Goal: Task Accomplishment & Management: Use online tool/utility

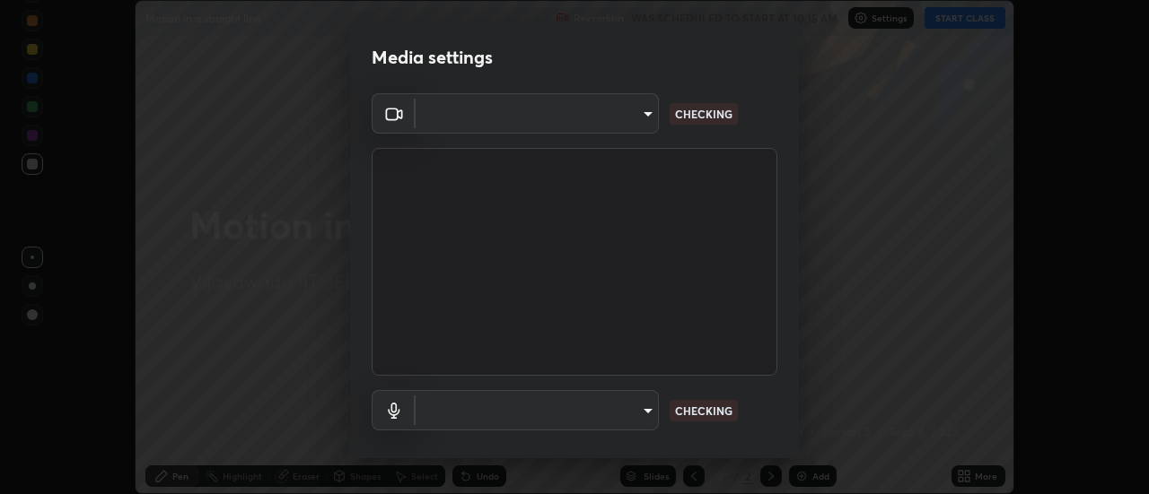
scroll to position [94, 0]
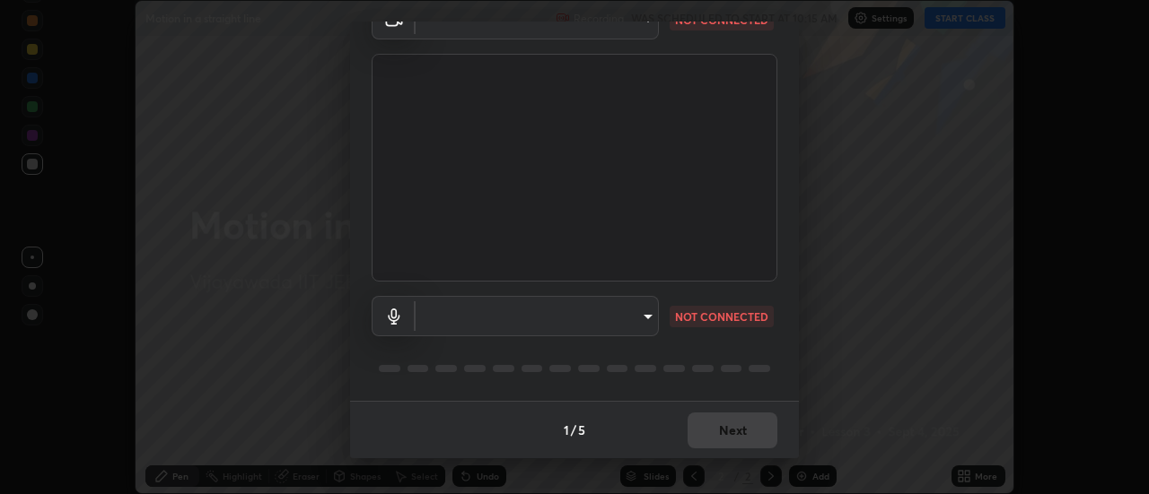
click at [574, 313] on body "Erase all Motion in a straight line Recording WAS SCHEDULED TO START AT 10:15 A…" at bounding box center [574, 247] width 1149 height 494
type input "56a2701e3cbf36036edf71890ec99f2a6ddcc9ab08a9b666c2cd438b93a49498"
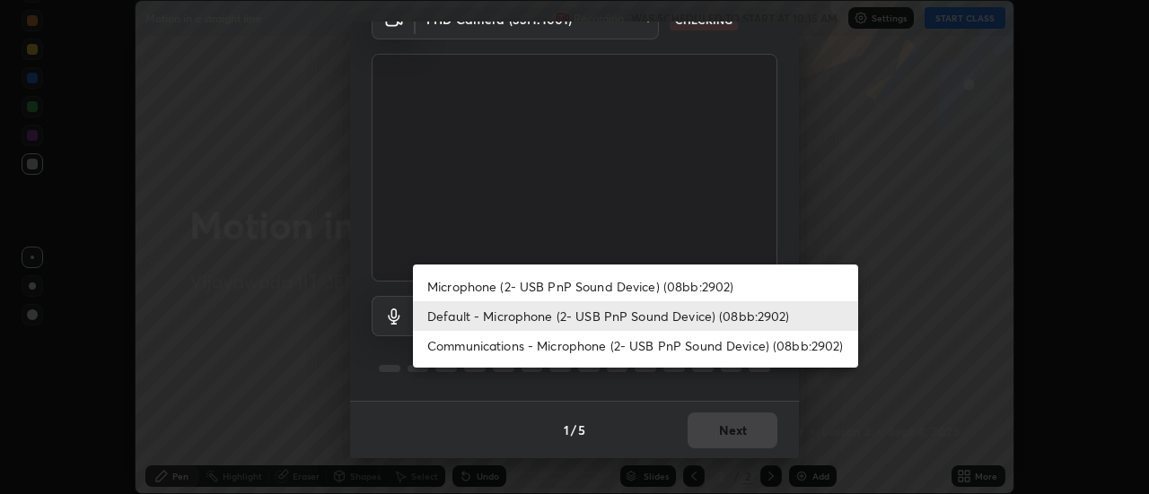
click at [529, 348] on li "Communications - Microphone (2- USB PnP Sound Device) (08bb:2902)" at bounding box center [635, 346] width 445 height 30
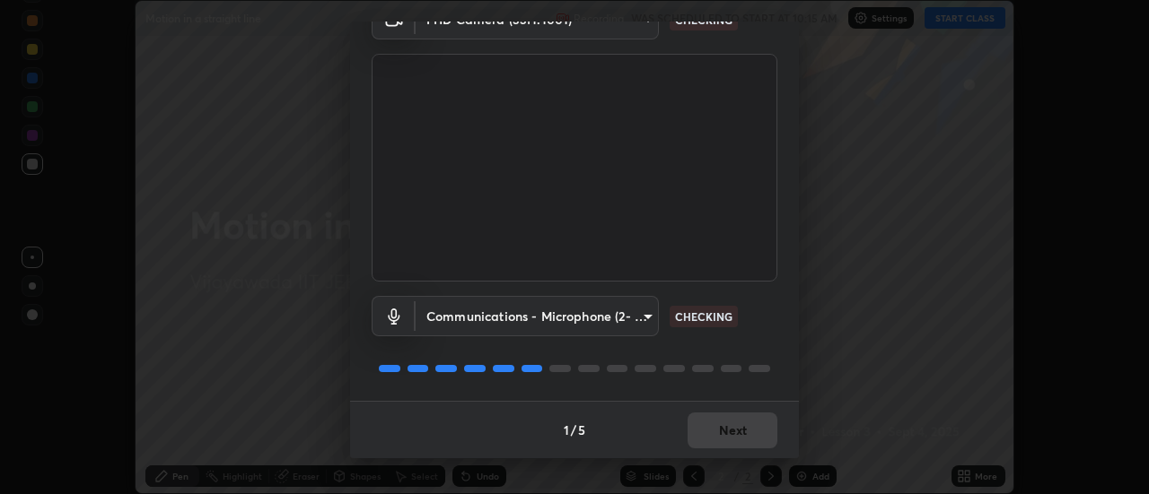
click at [503, 319] on body "Erase all Motion in a straight line Recording WAS SCHEDULED TO START AT 10:15 A…" at bounding box center [574, 247] width 1149 height 494
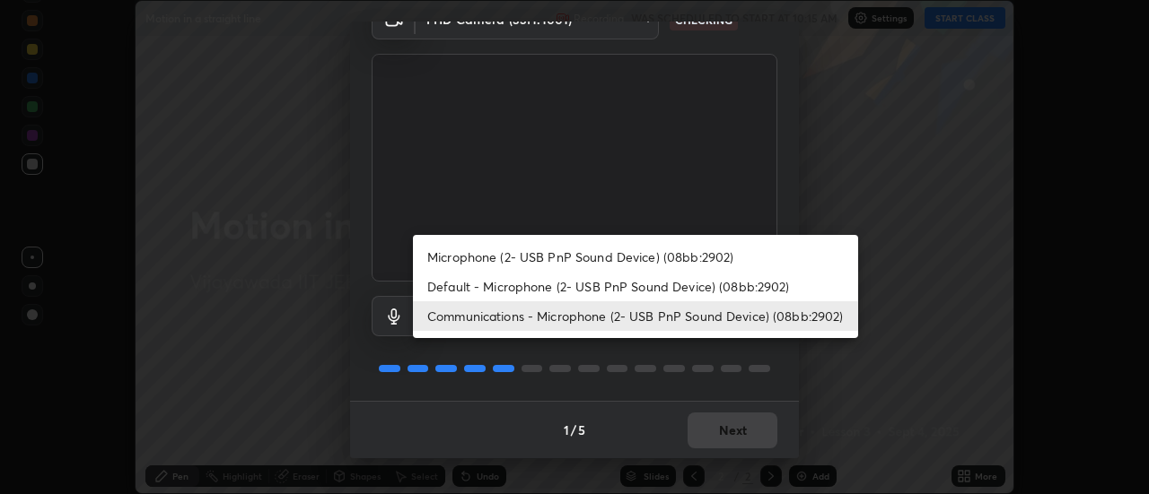
click at [521, 254] on li "Microphone (2- USB PnP Sound Device) (08bb:2902)" at bounding box center [635, 257] width 445 height 30
type input "6fd2fdfbb3bd0907da1060fe7329d11c0ddae863313132ef51da7a27a2559b68"
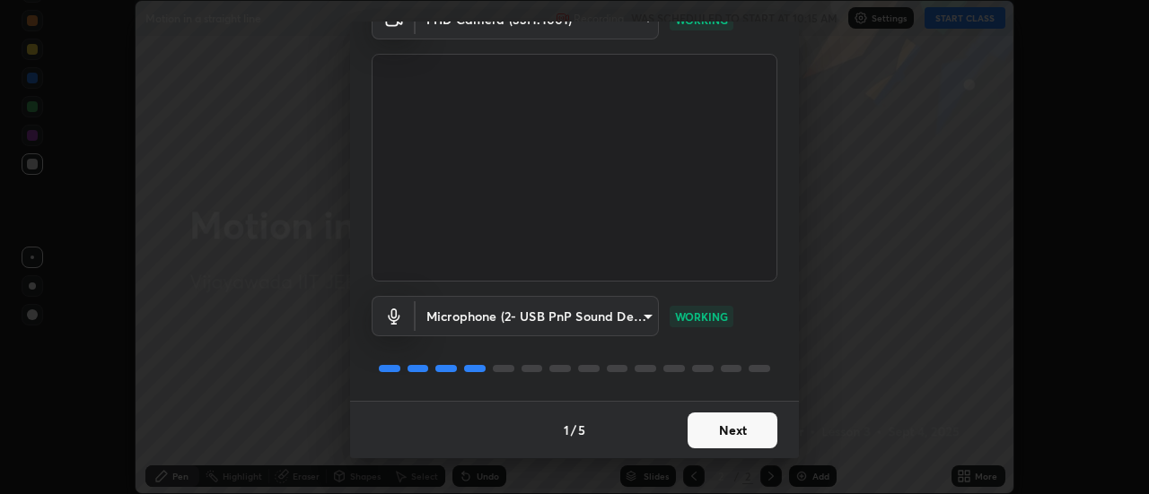
click at [690, 431] on button "Next" at bounding box center [732, 431] width 90 height 36
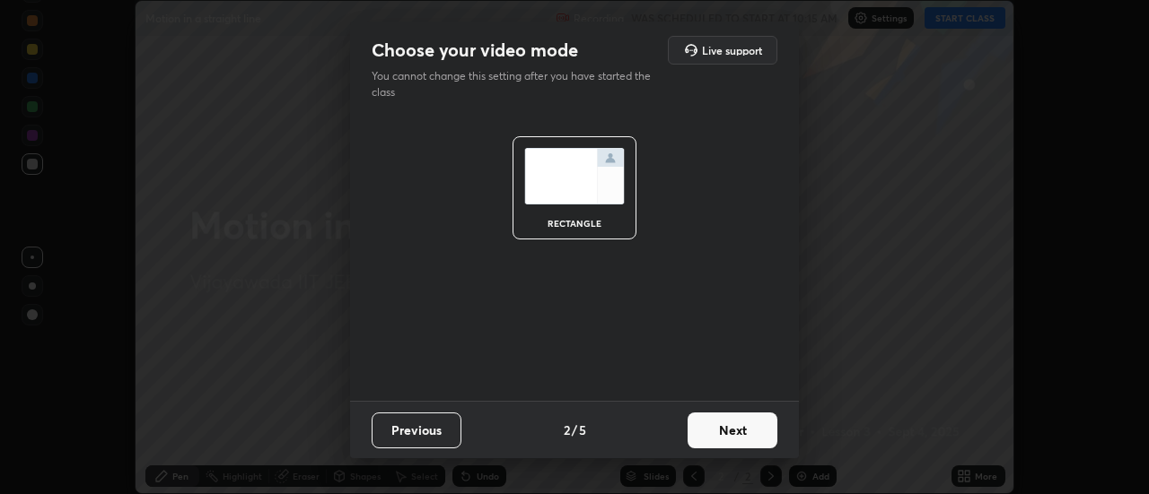
click at [694, 429] on button "Next" at bounding box center [732, 431] width 90 height 36
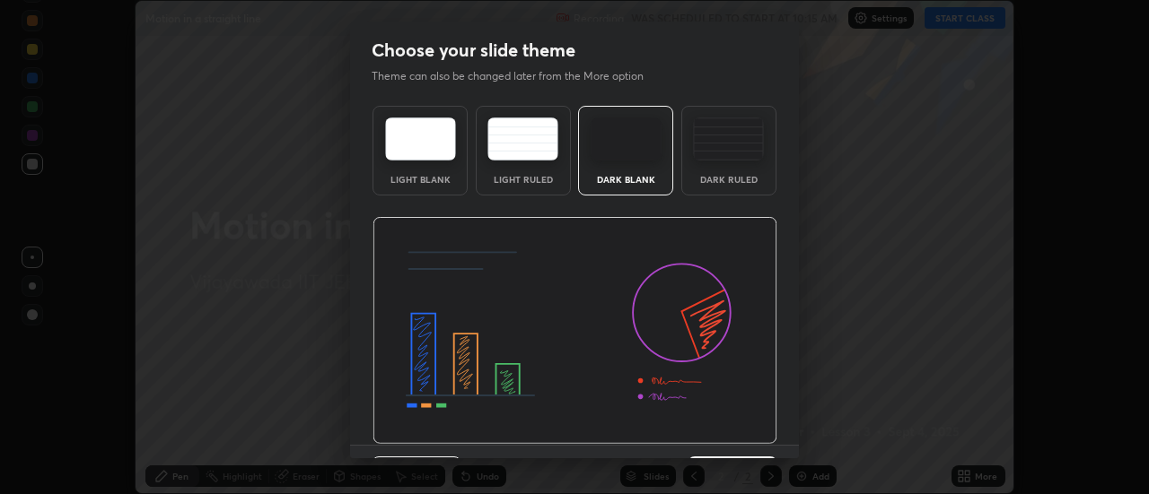
click at [703, 425] on img at bounding box center [574, 331] width 405 height 228
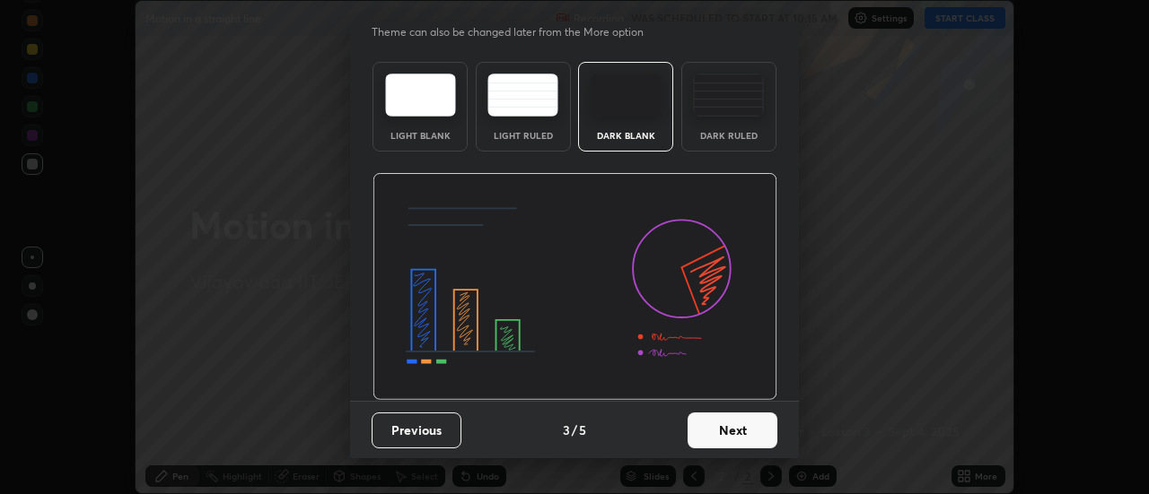
click at [696, 433] on button "Next" at bounding box center [732, 431] width 90 height 36
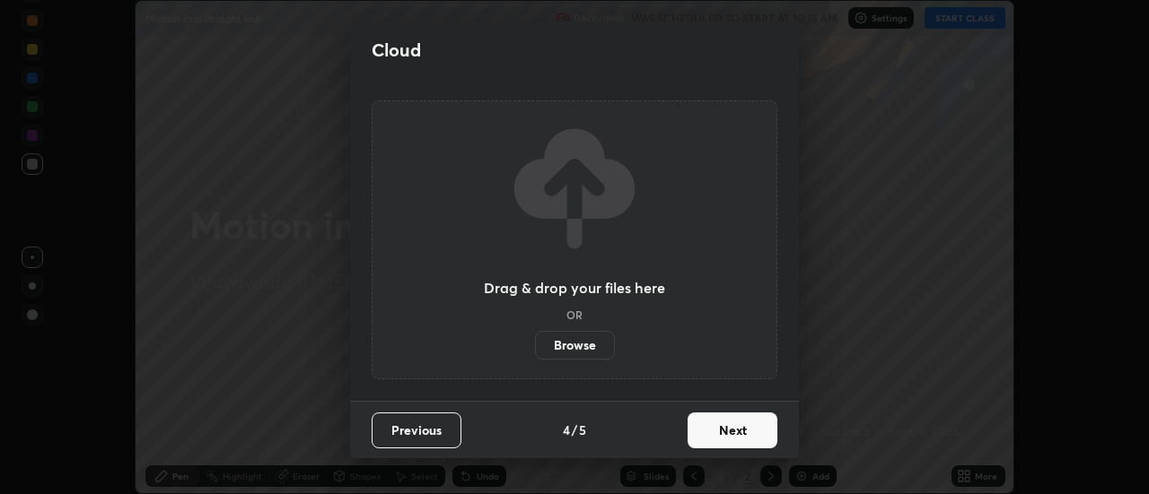
click at [698, 426] on button "Next" at bounding box center [732, 431] width 90 height 36
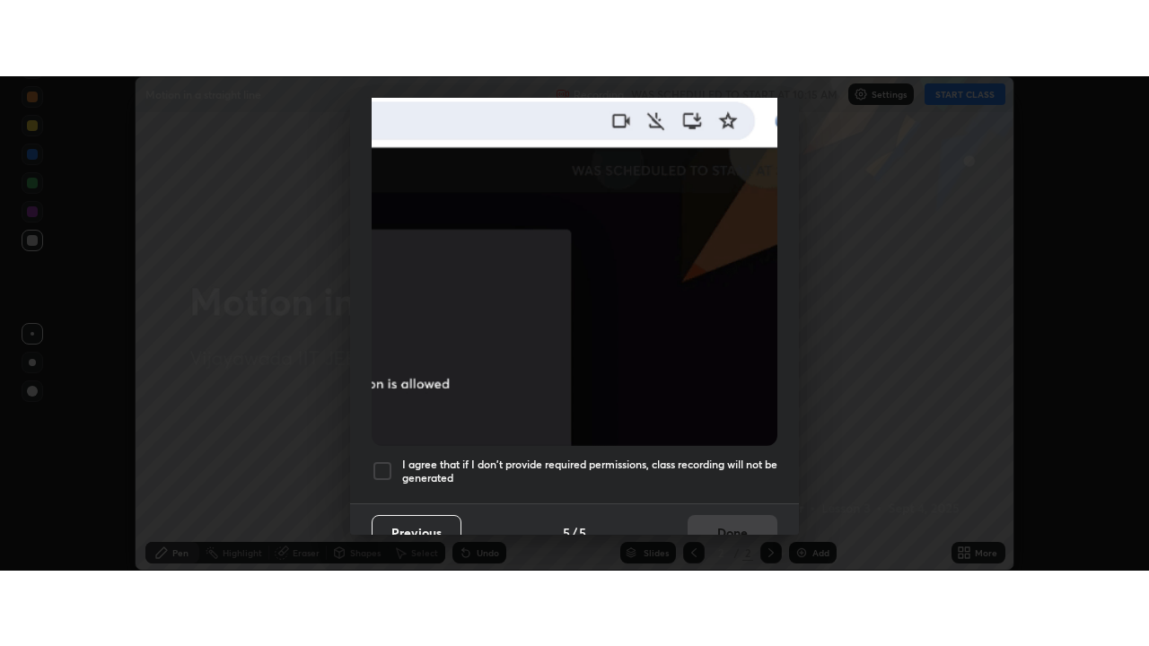
scroll to position [460, 0]
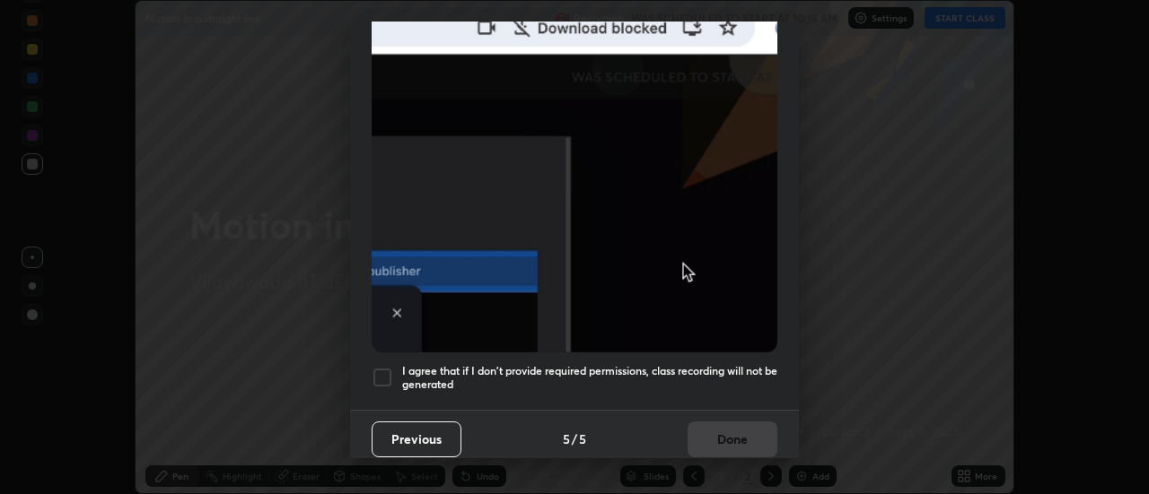
click at [393, 371] on div "I agree that if I don't provide required permissions, class recording will not …" at bounding box center [575, 378] width 406 height 22
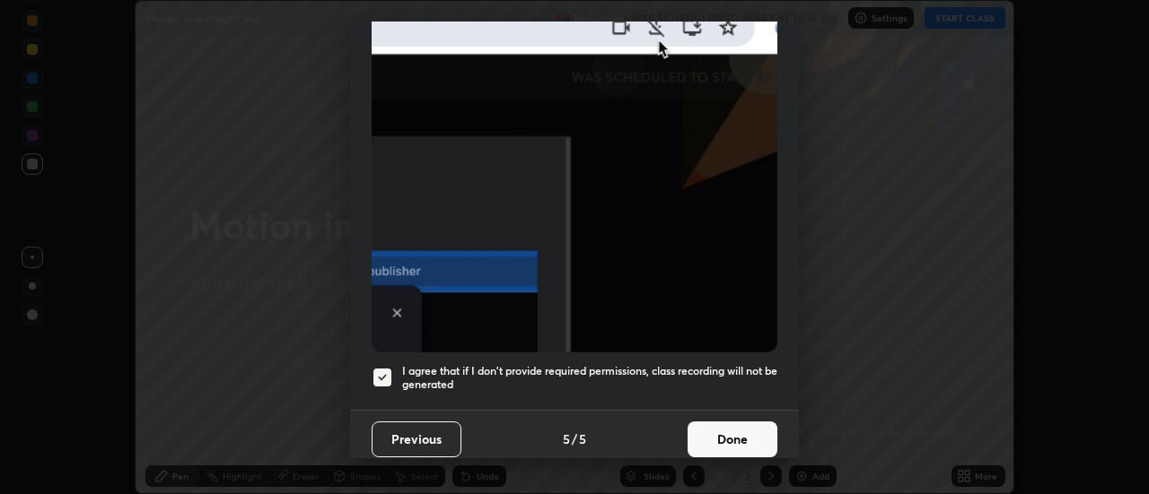
click at [704, 424] on button "Done" at bounding box center [732, 440] width 90 height 36
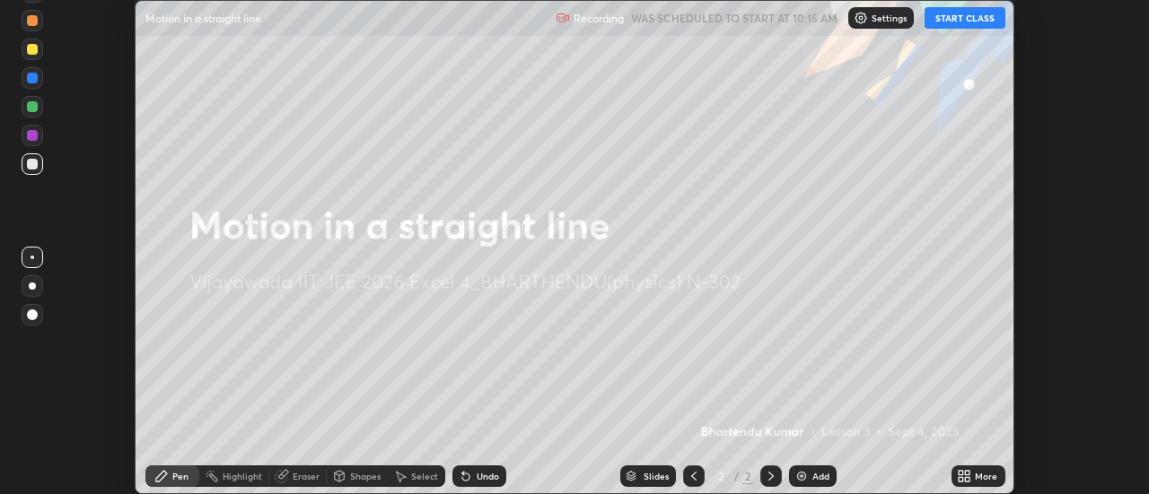
click at [808, 471] on div "Add" at bounding box center [813, 477] width 48 height 22
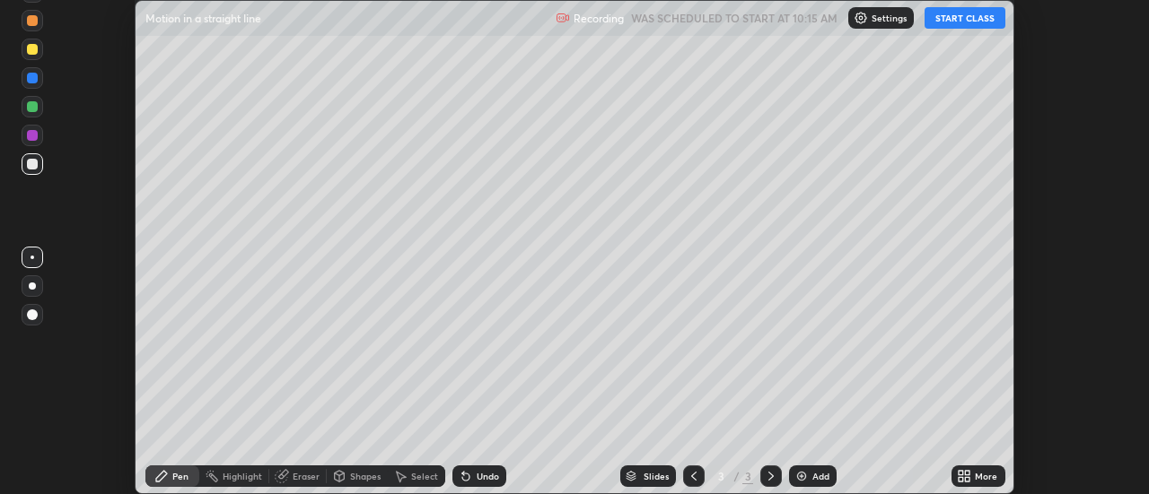
click at [949, 24] on button "START CLASS" at bounding box center [964, 18] width 81 height 22
click at [988, 472] on div "More" at bounding box center [986, 476] width 22 height 9
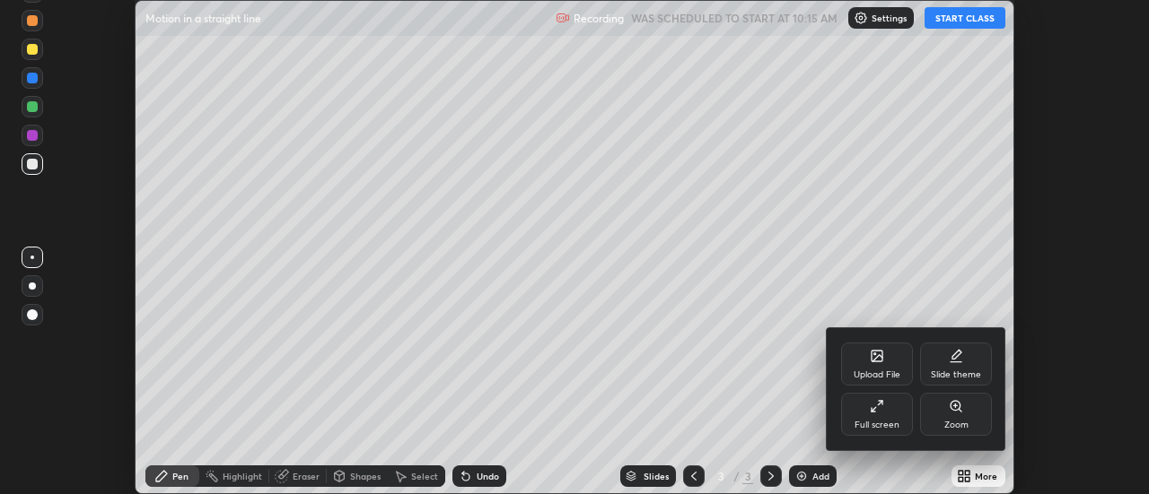
click at [887, 417] on div "Full screen" at bounding box center [877, 414] width 72 height 43
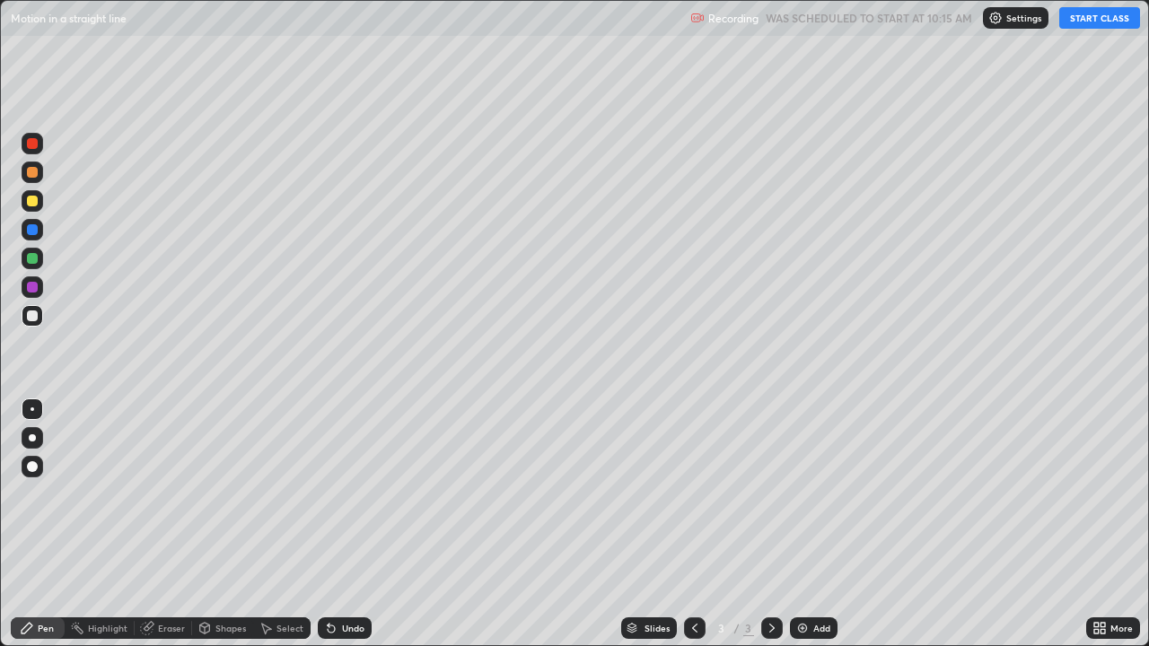
scroll to position [646, 1149]
click at [35, 199] on div at bounding box center [32, 201] width 11 height 11
click at [34, 315] on div at bounding box center [32, 316] width 11 height 11
click at [806, 494] on img at bounding box center [802, 628] width 14 height 14
click at [799, 494] on img at bounding box center [802, 628] width 14 height 14
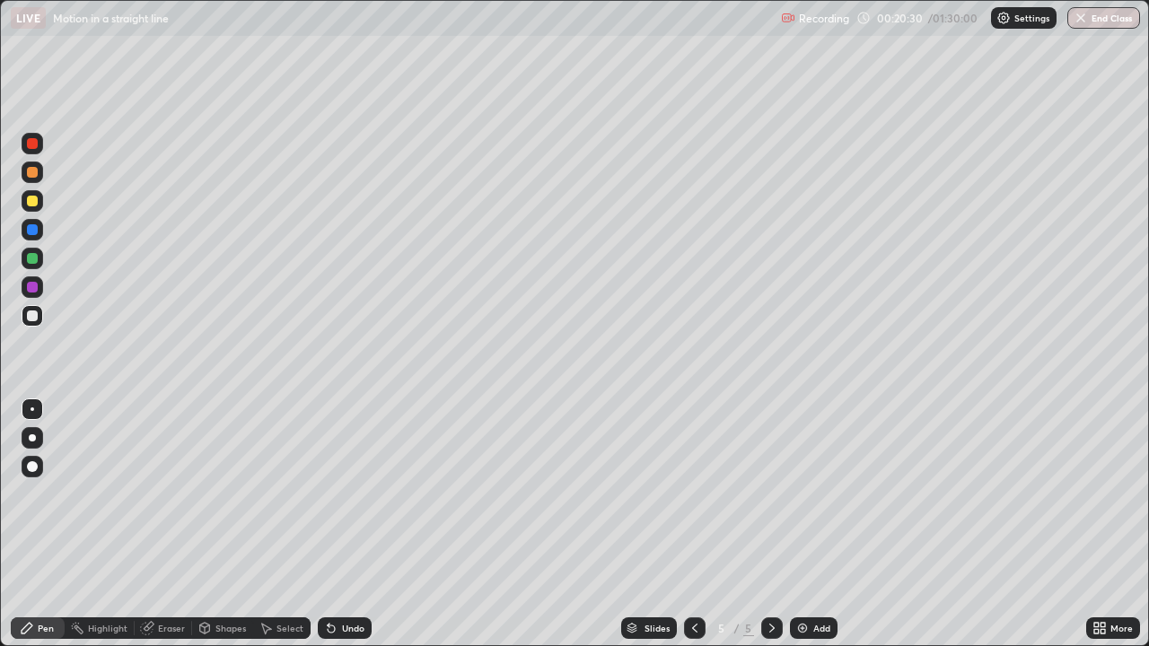
click at [33, 176] on div at bounding box center [32, 172] width 11 height 11
click at [34, 148] on div at bounding box center [32, 143] width 11 height 11
click at [29, 315] on div at bounding box center [32, 316] width 11 height 11
click at [31, 179] on div at bounding box center [33, 173] width 22 height 22
click at [30, 205] on div at bounding box center [32, 201] width 11 height 11
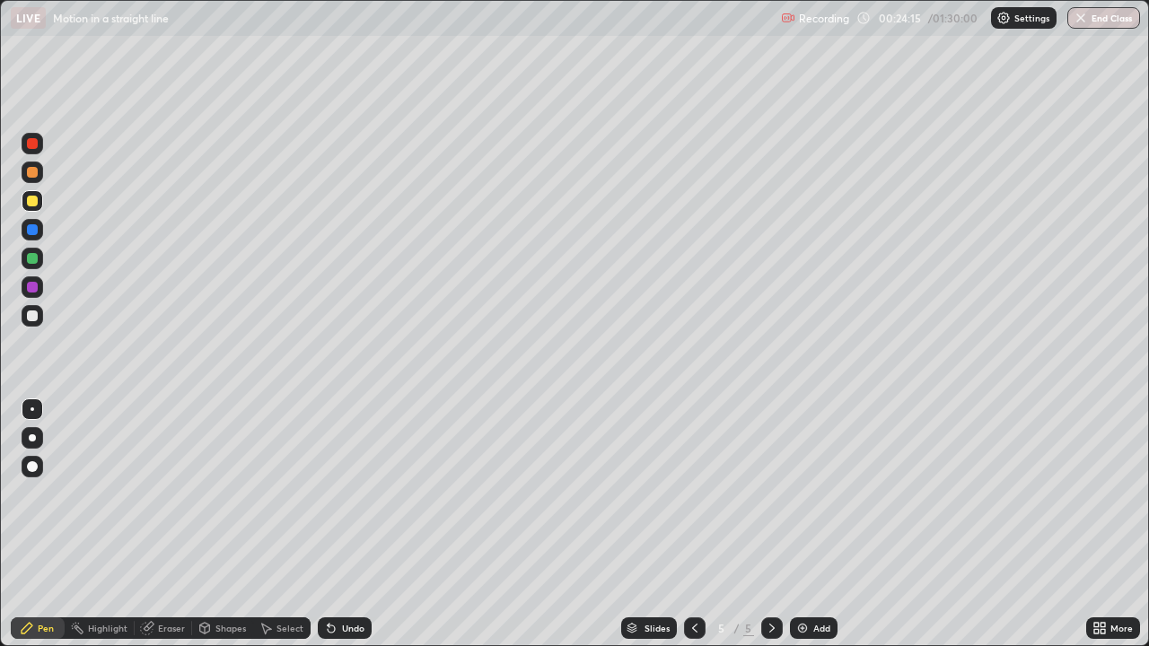
click at [31, 322] on div at bounding box center [33, 316] width 22 height 22
click at [162, 494] on div "Eraser" at bounding box center [163, 628] width 57 height 22
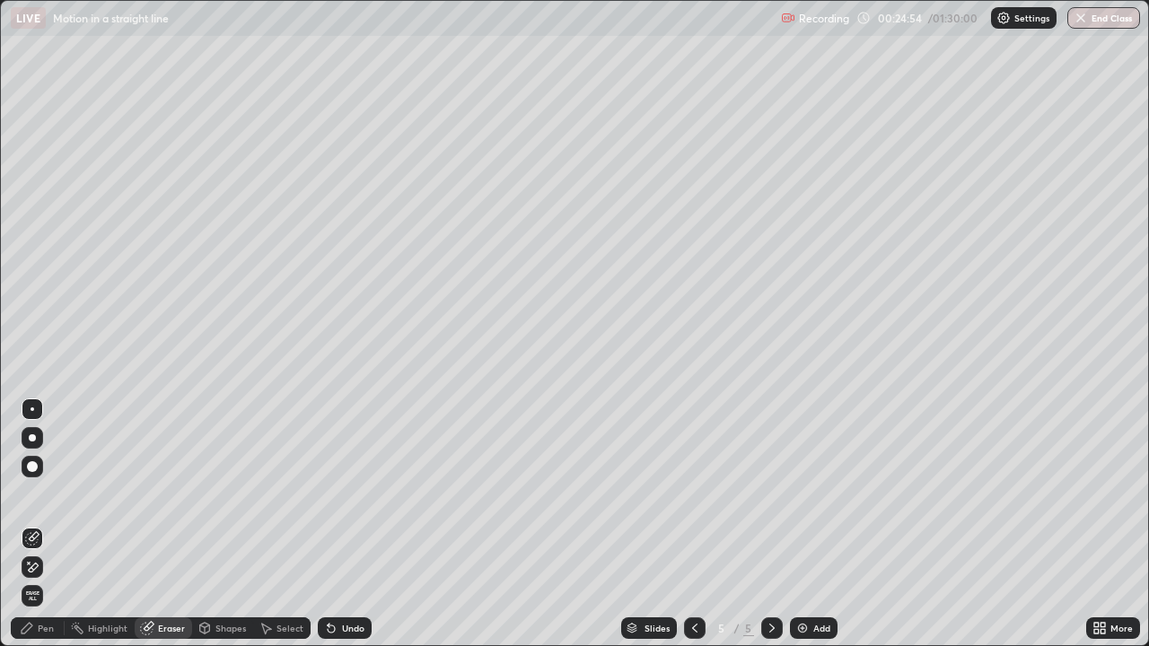
click at [44, 494] on div "Pen" at bounding box center [46, 628] width 16 height 9
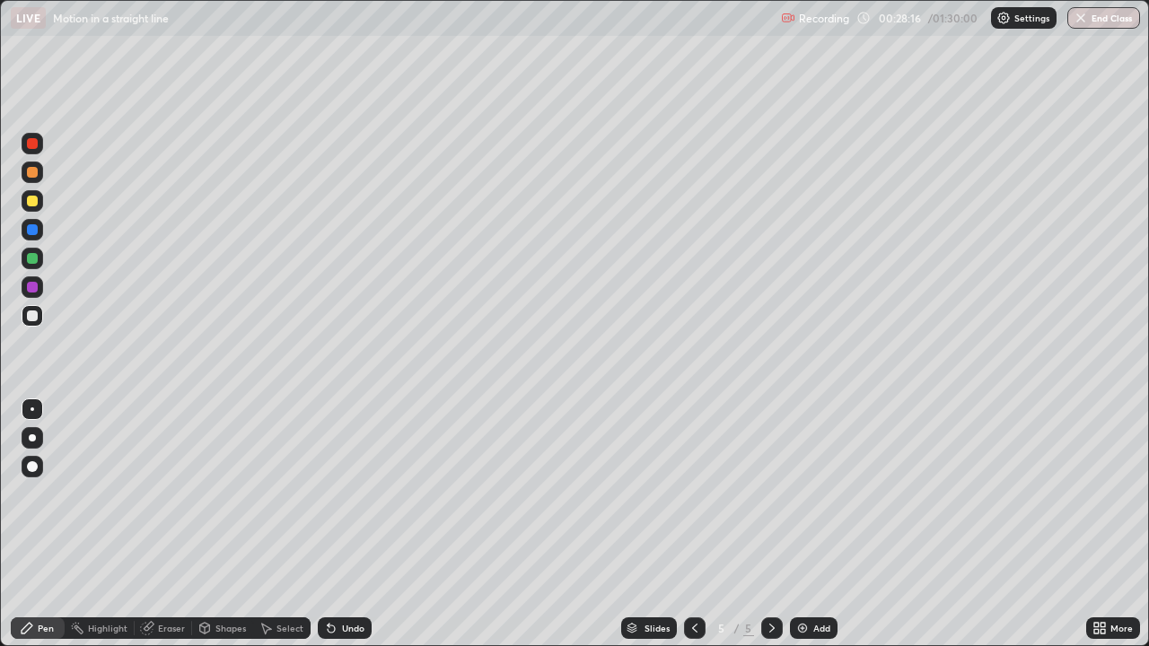
click at [801, 494] on img at bounding box center [802, 628] width 14 height 14
click at [35, 175] on div at bounding box center [32, 172] width 11 height 11
click at [344, 494] on div "Undo" at bounding box center [345, 628] width 54 height 22
click at [345, 494] on div "Undo" at bounding box center [353, 628] width 22 height 9
click at [346, 494] on div "Undo" at bounding box center [345, 628] width 54 height 22
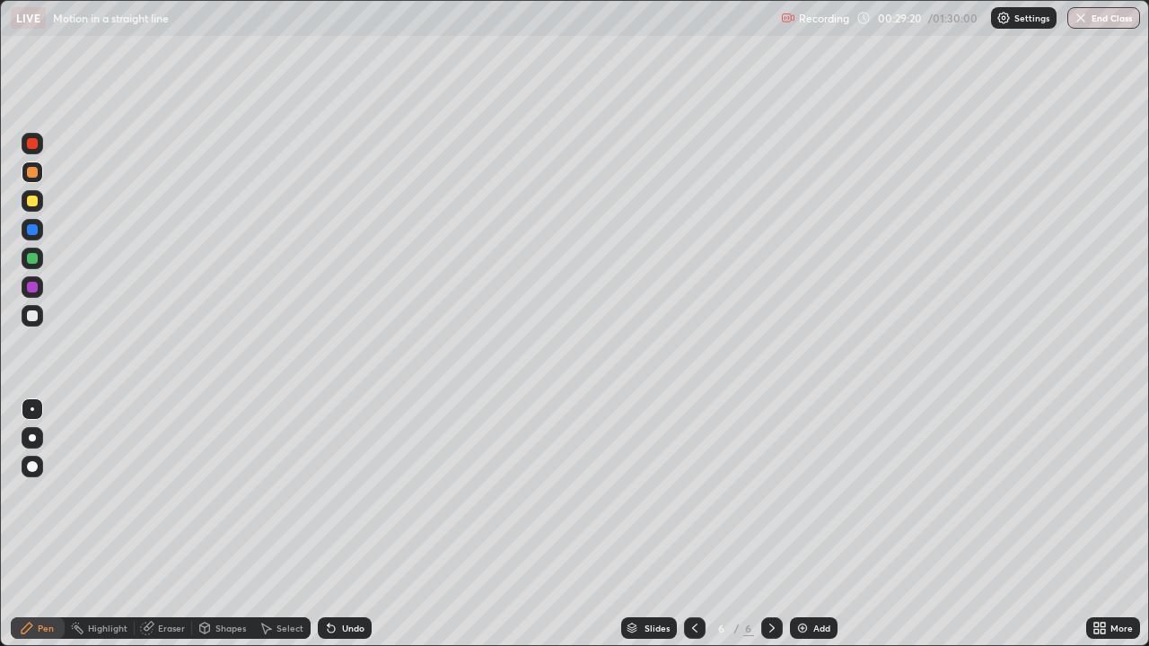
click at [36, 173] on div at bounding box center [32, 172] width 11 height 11
click at [30, 205] on div at bounding box center [32, 201] width 11 height 11
click at [33, 319] on div at bounding box center [32, 316] width 11 height 11
click at [33, 172] on div at bounding box center [32, 172] width 11 height 11
click at [34, 174] on div at bounding box center [32, 172] width 11 height 11
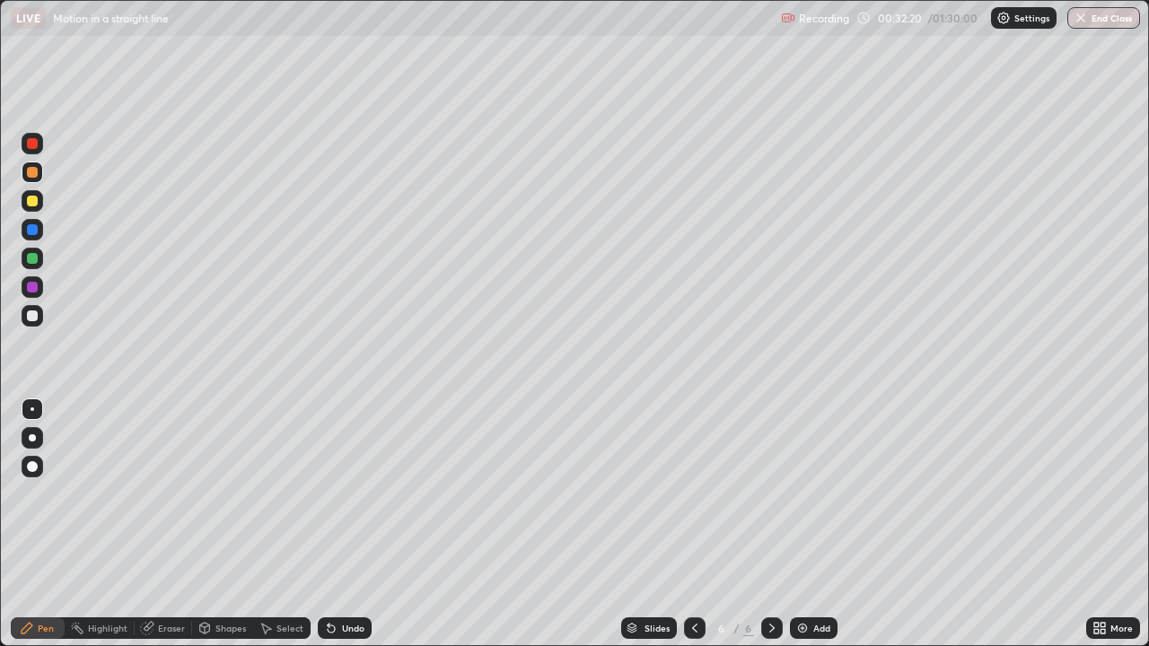
click at [32, 317] on div at bounding box center [32, 316] width 11 height 11
click at [345, 494] on div "Undo" at bounding box center [353, 628] width 22 height 9
click at [178, 494] on div "Eraser" at bounding box center [163, 628] width 57 height 22
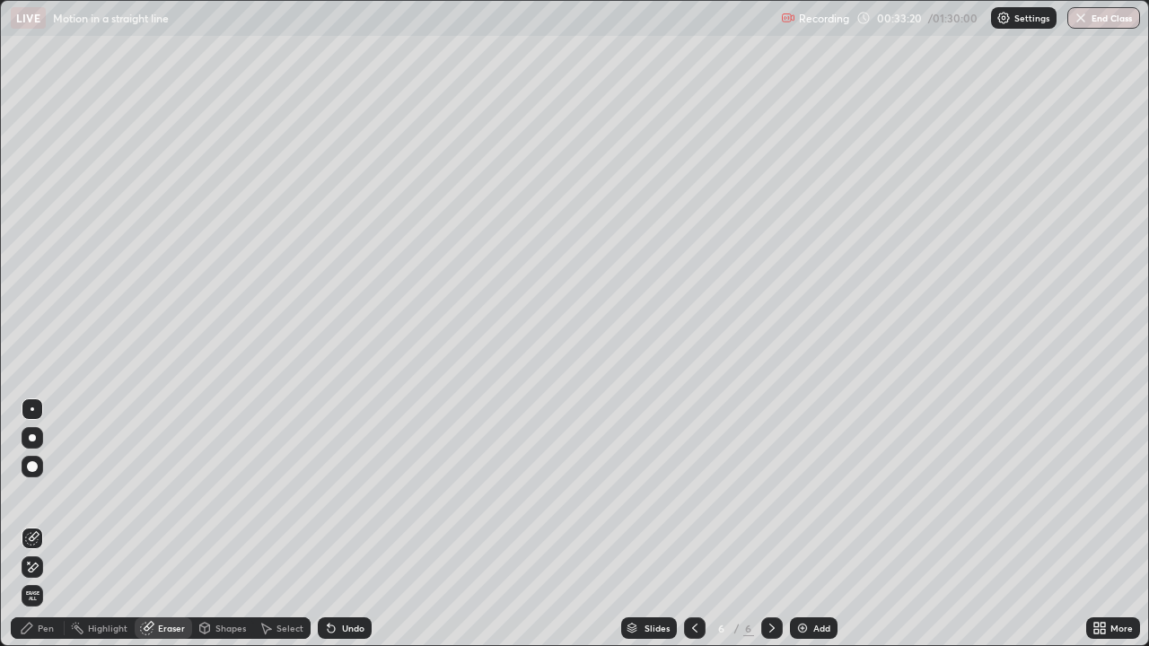
click at [51, 494] on div "Pen" at bounding box center [38, 628] width 54 height 22
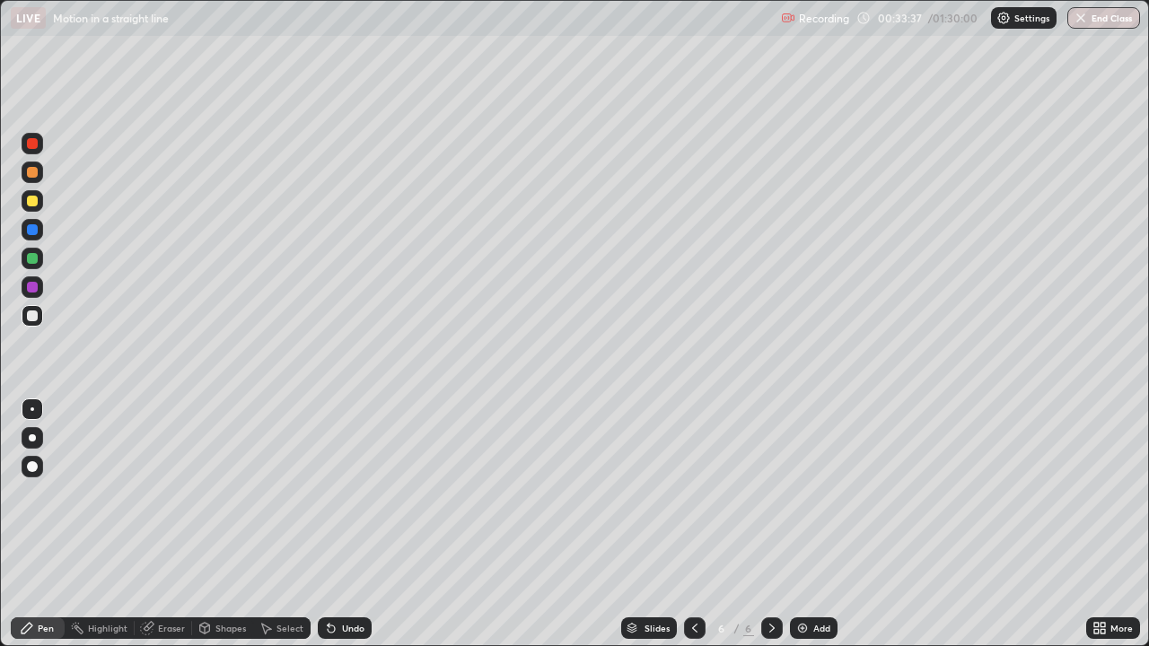
click at [158, 494] on div "Eraser" at bounding box center [171, 628] width 27 height 9
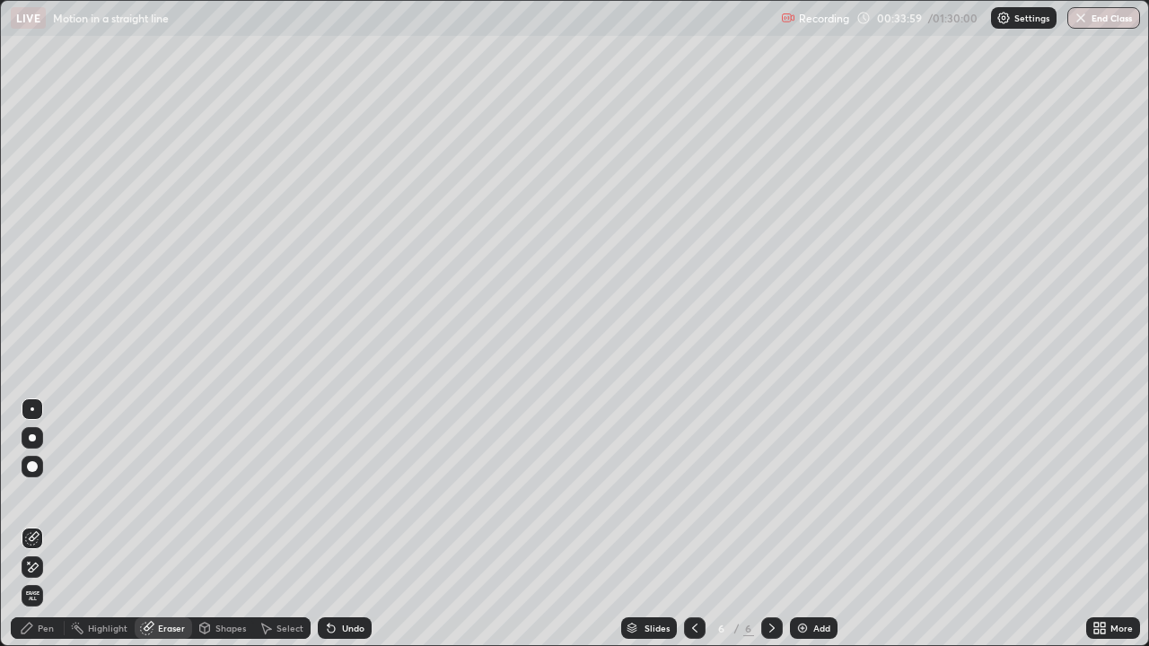
click at [39, 494] on div "Pen" at bounding box center [46, 628] width 16 height 9
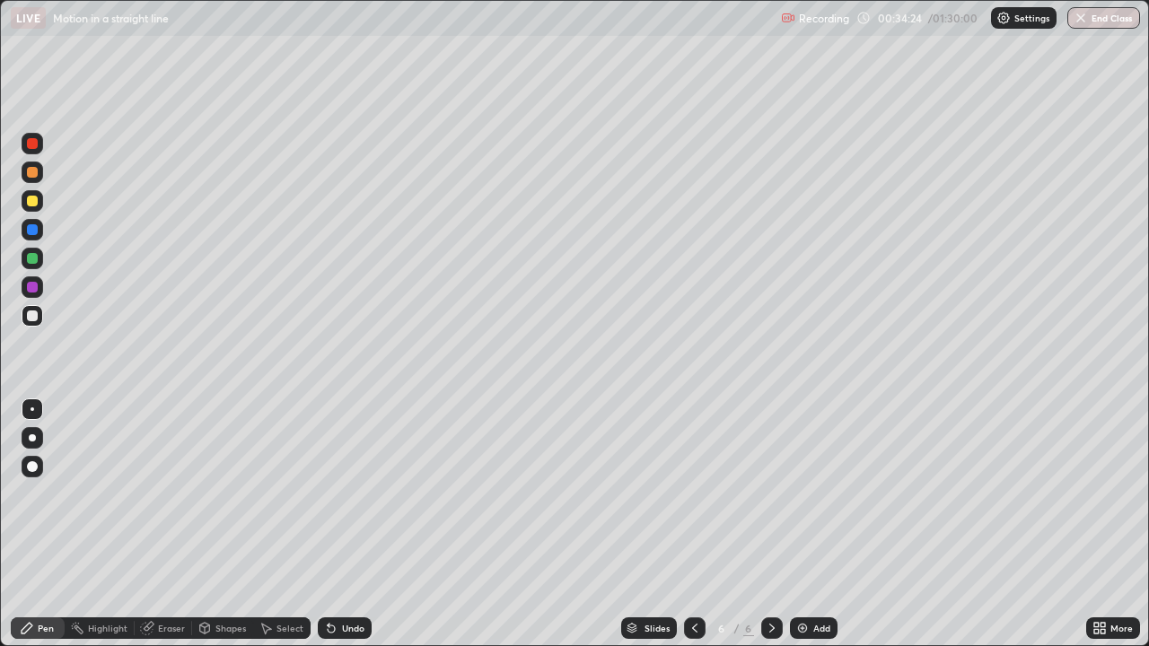
click at [176, 494] on div "Eraser" at bounding box center [171, 628] width 27 height 9
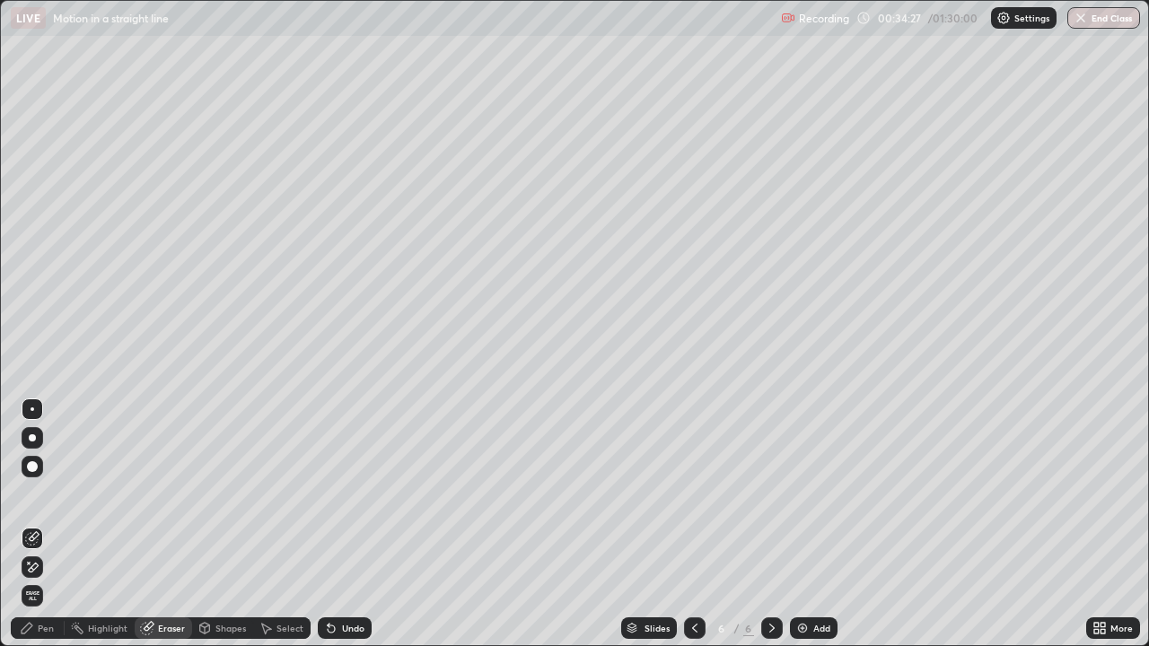
click at [47, 494] on div "Pen" at bounding box center [46, 628] width 16 height 9
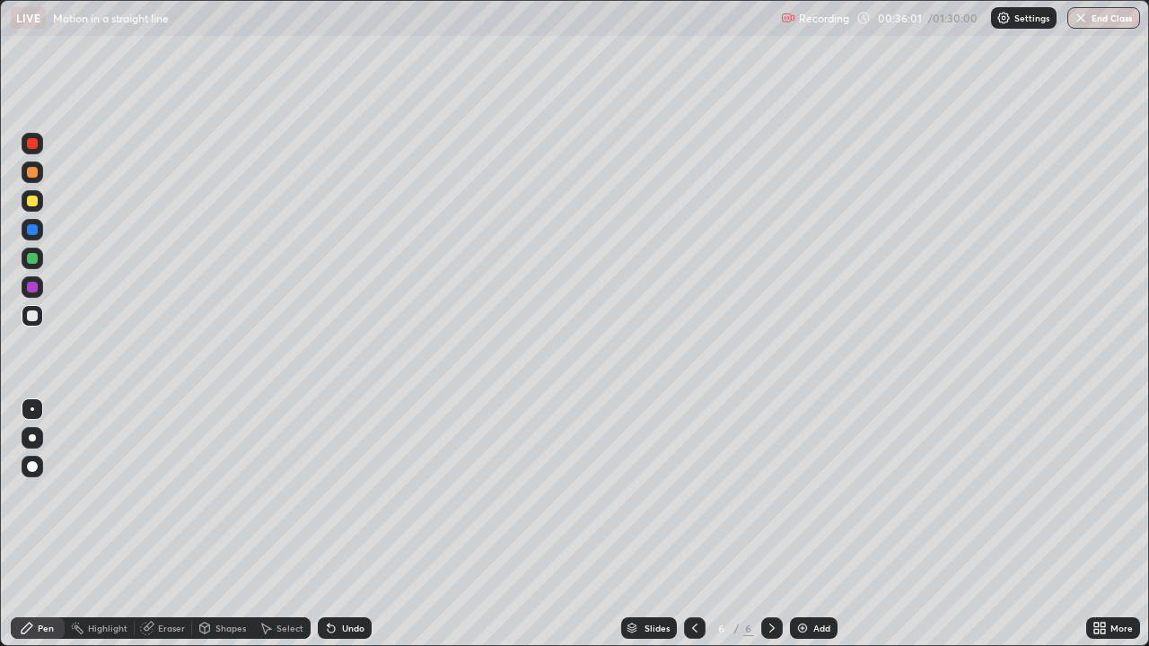
click at [802, 494] on img at bounding box center [802, 628] width 14 height 14
click at [32, 202] on div at bounding box center [32, 201] width 11 height 11
click at [31, 315] on div at bounding box center [32, 316] width 11 height 11
click at [36, 171] on div at bounding box center [32, 172] width 11 height 11
click at [33, 200] on div at bounding box center [32, 201] width 11 height 11
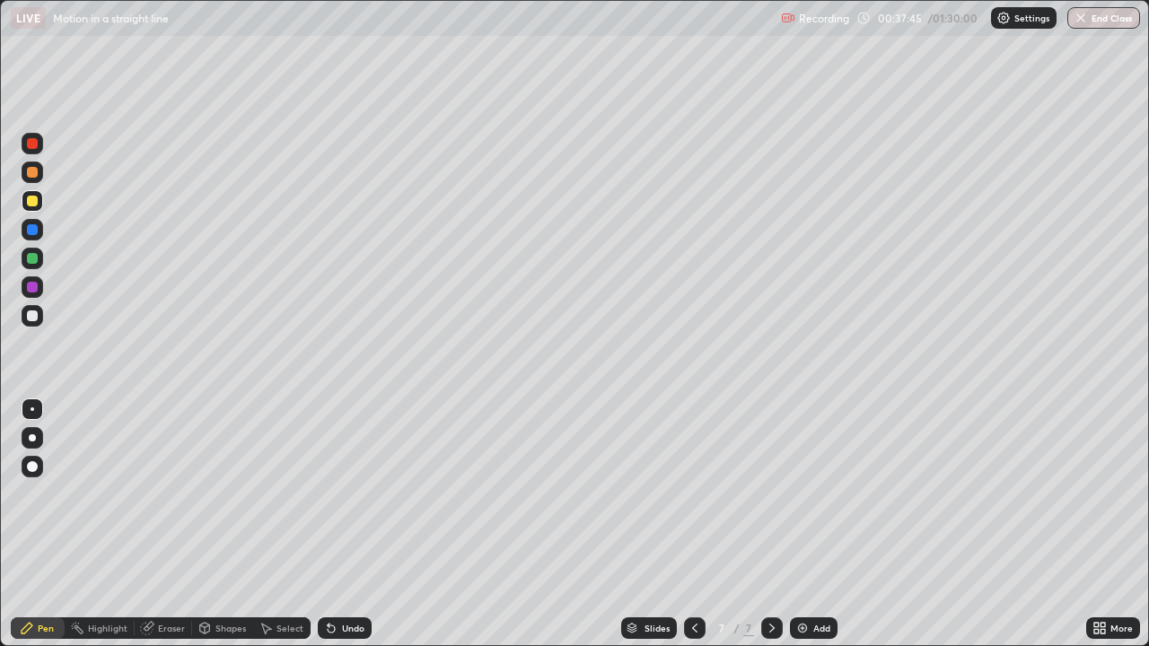
click at [686, 494] on div at bounding box center [695, 628] width 22 height 22
click at [769, 494] on icon at bounding box center [772, 628] width 14 height 14
click at [689, 494] on icon at bounding box center [694, 628] width 14 height 14
click at [767, 494] on icon at bounding box center [772, 628] width 14 height 14
click at [31, 313] on div at bounding box center [32, 316] width 11 height 11
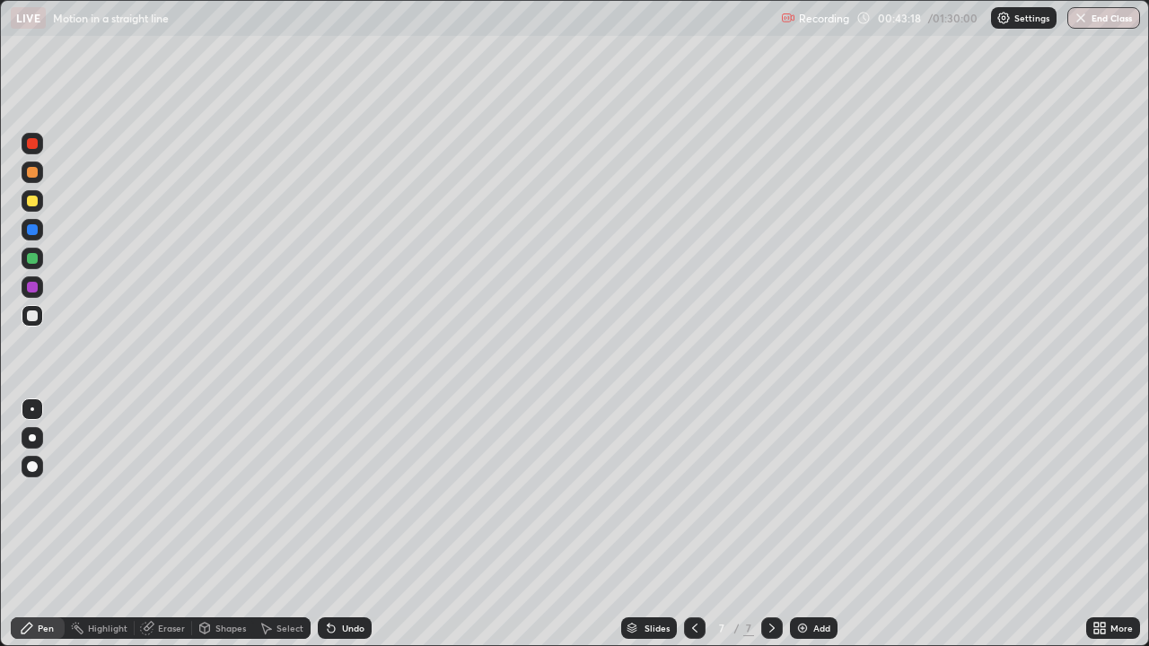
click at [806, 494] on img at bounding box center [802, 628] width 14 height 14
click at [33, 202] on div at bounding box center [32, 201] width 11 height 11
click at [35, 319] on div at bounding box center [32, 316] width 11 height 11
click at [35, 207] on div at bounding box center [33, 201] width 22 height 22
click at [31, 290] on div at bounding box center [32, 287] width 11 height 11
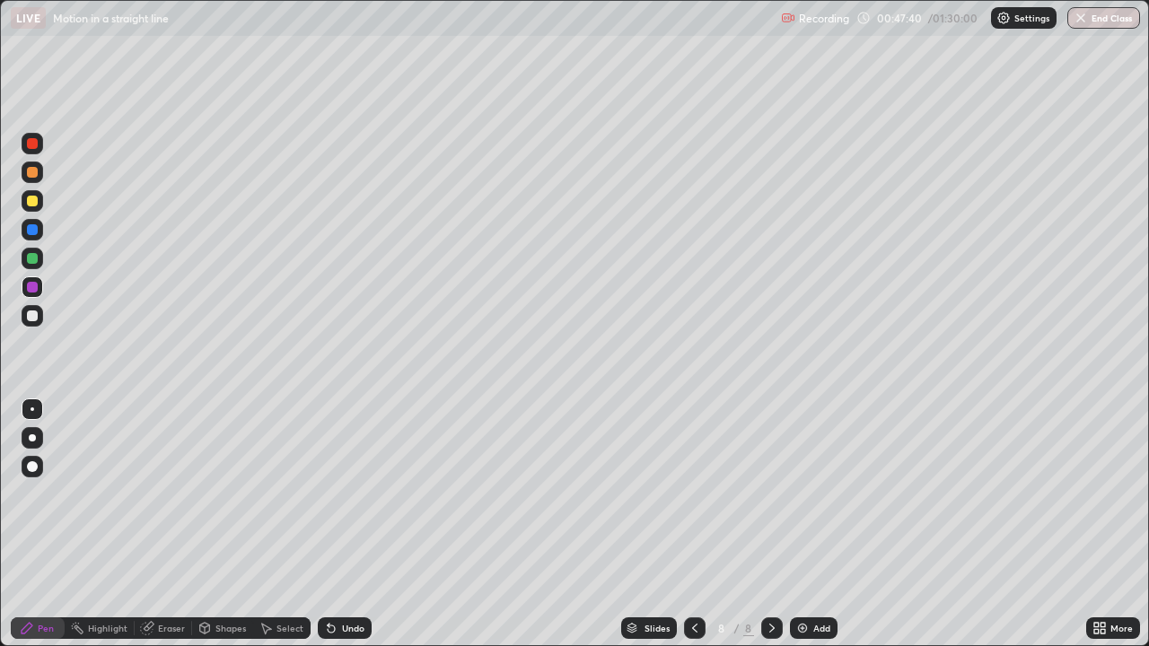
click at [164, 494] on div "Eraser" at bounding box center [171, 628] width 27 height 9
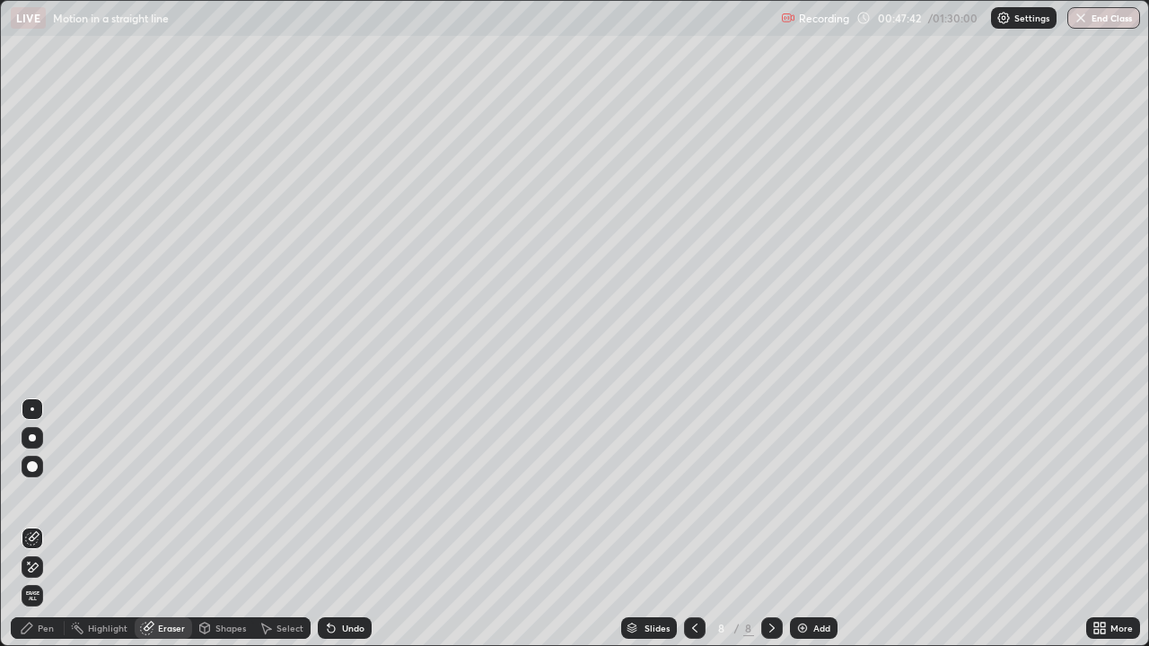
click at [51, 494] on div "Pen" at bounding box center [46, 628] width 16 height 9
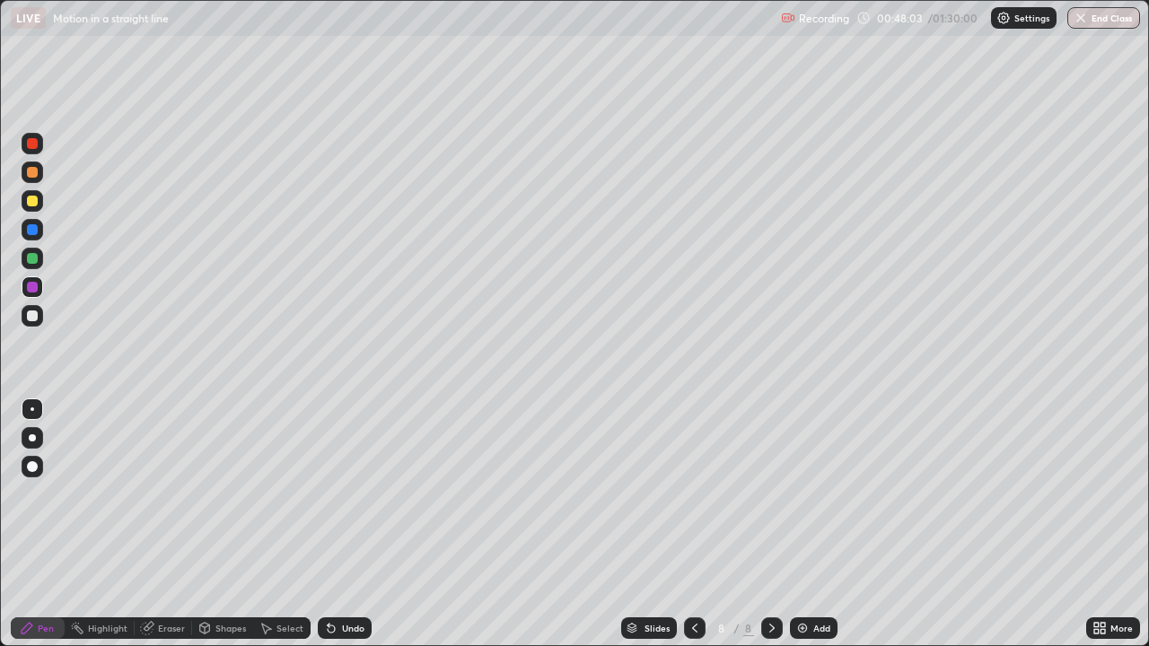
click at [33, 260] on div at bounding box center [32, 258] width 11 height 11
click at [171, 494] on div "Eraser" at bounding box center [171, 628] width 27 height 9
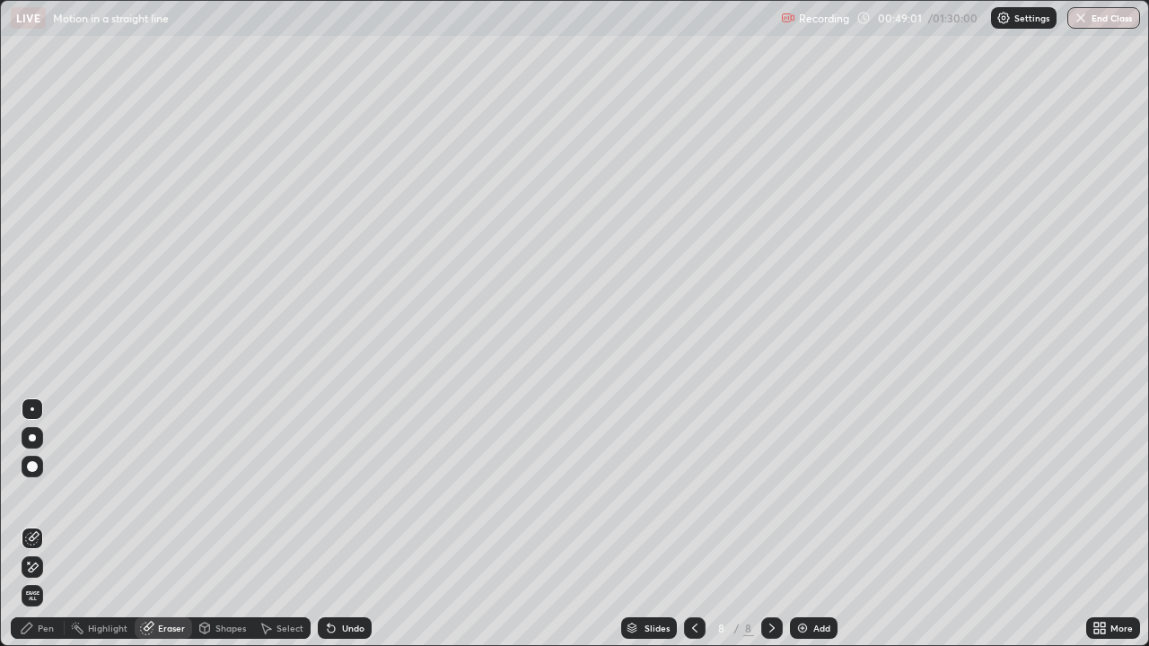
click at [48, 494] on div "Pen" at bounding box center [38, 628] width 54 height 22
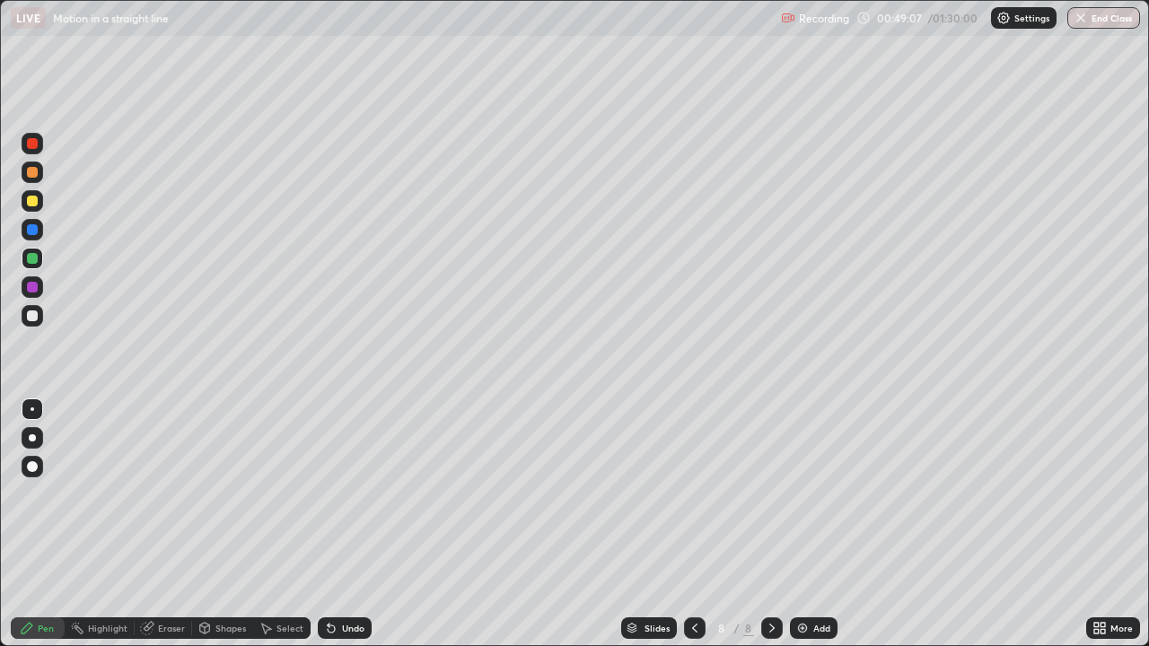
click at [33, 318] on div at bounding box center [32, 316] width 11 height 11
click at [806, 494] on img at bounding box center [802, 628] width 14 height 14
click at [36, 317] on div at bounding box center [32, 316] width 11 height 11
click at [33, 205] on div at bounding box center [32, 201] width 11 height 11
click at [31, 232] on div at bounding box center [32, 229] width 11 height 11
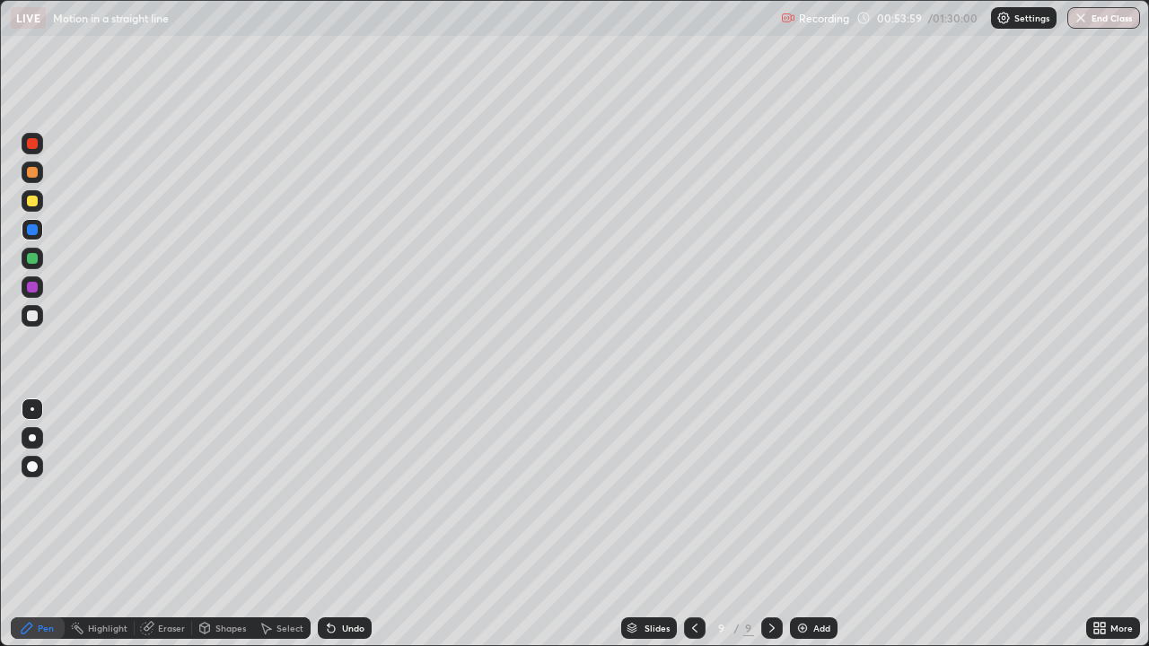
click at [338, 494] on div "Undo" at bounding box center [345, 628] width 54 height 22
click at [0, 404] on div "Setting up your live class" at bounding box center [574, 323] width 1149 height 646
click at [31, 318] on div at bounding box center [32, 316] width 11 height 11
click at [155, 494] on div "Eraser" at bounding box center [163, 628] width 57 height 22
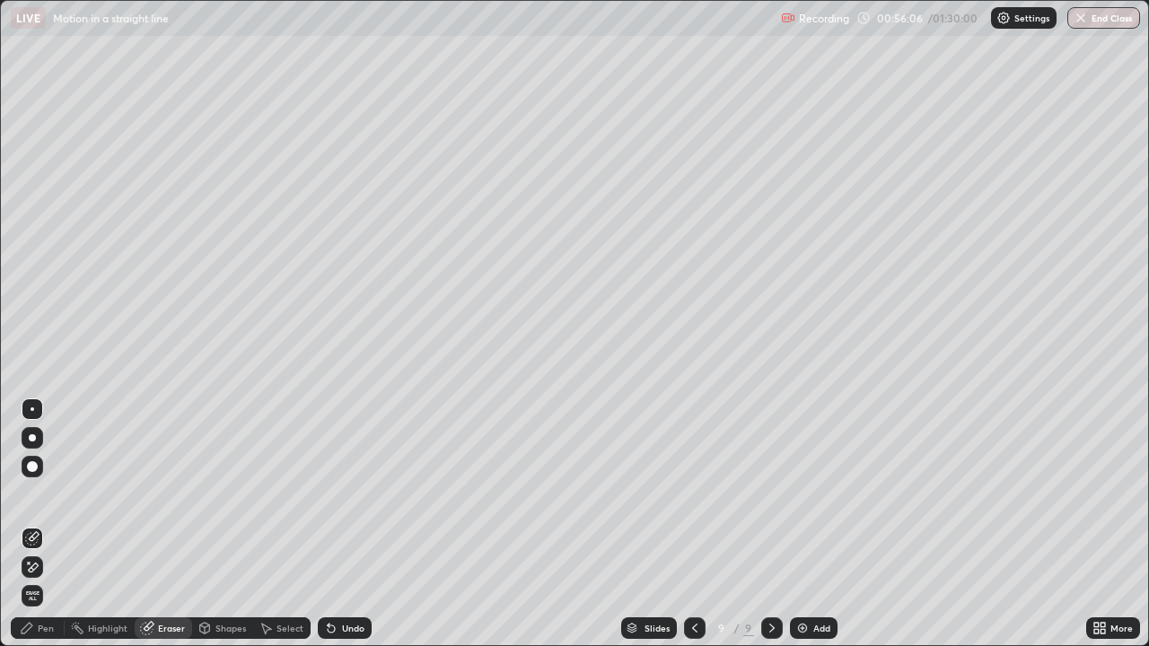
click at [44, 494] on div "Pen" at bounding box center [38, 628] width 54 height 22
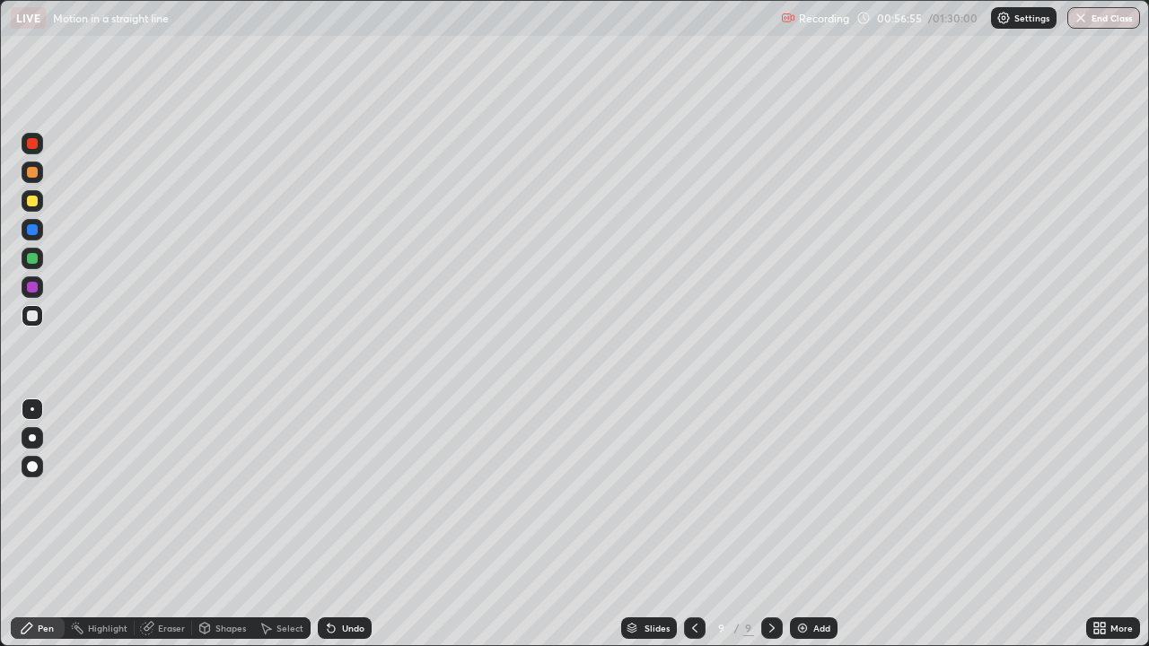
click at [29, 206] on div at bounding box center [32, 201] width 11 height 11
click at [179, 494] on div "Eraser" at bounding box center [171, 628] width 27 height 9
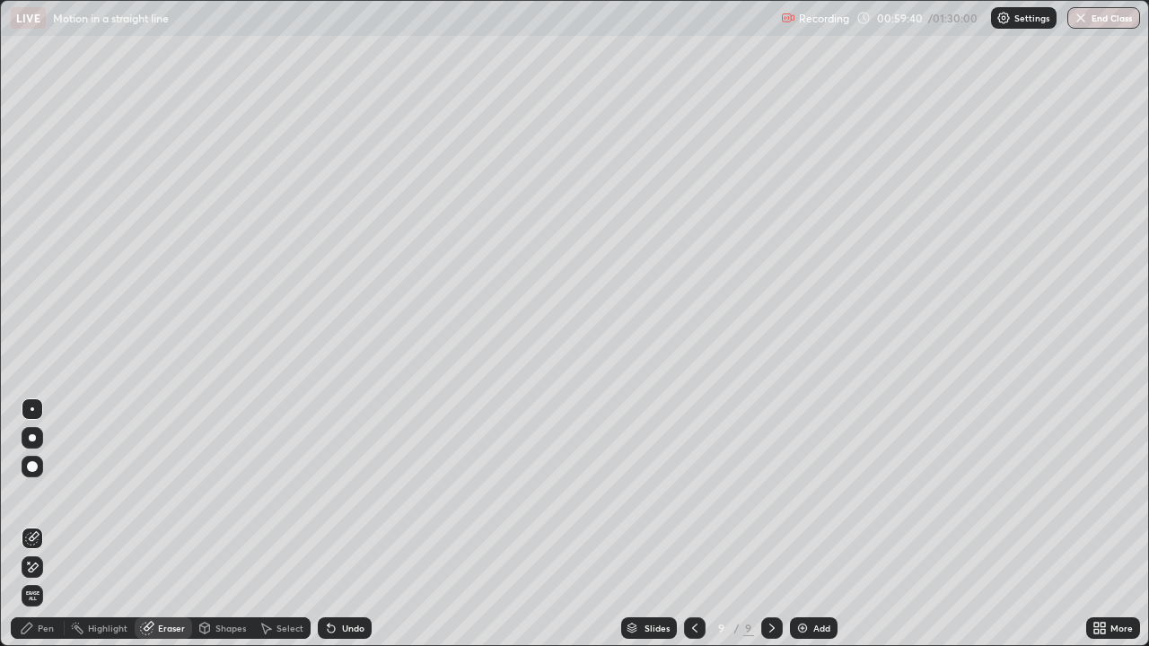
click at [31, 494] on icon at bounding box center [27, 628] width 11 height 11
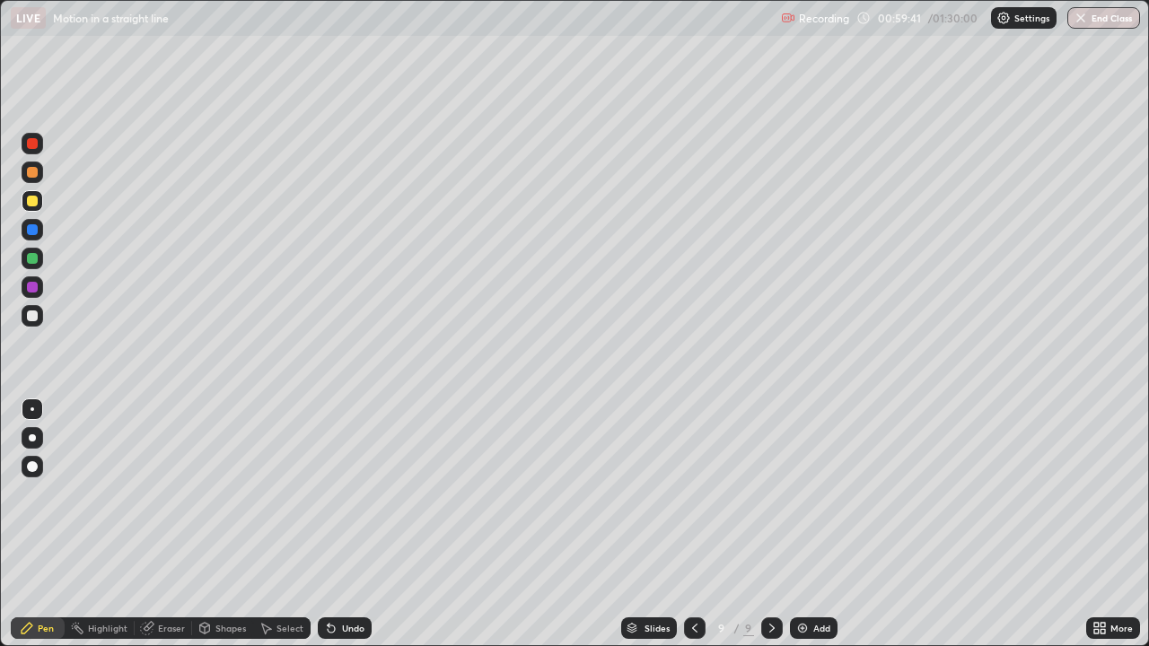
click at [35, 201] on div at bounding box center [32, 201] width 11 height 11
click at [805, 494] on img at bounding box center [802, 628] width 14 height 14
click at [39, 310] on div at bounding box center [33, 316] width 22 height 22
click at [31, 290] on div at bounding box center [32, 287] width 11 height 11
click at [338, 494] on div "Undo" at bounding box center [345, 628] width 54 height 22
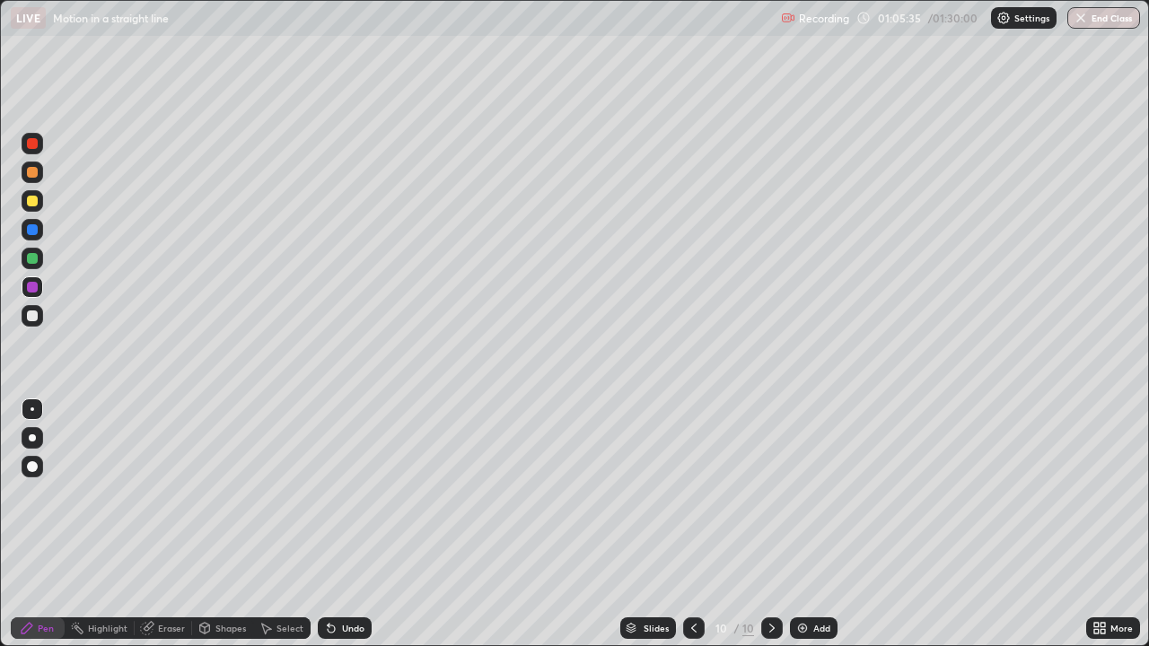
click at [340, 494] on div "Undo" at bounding box center [345, 628] width 54 height 22
click at [334, 494] on icon at bounding box center [331, 628] width 14 height 14
click at [335, 494] on icon at bounding box center [331, 628] width 14 height 14
click at [334, 494] on icon at bounding box center [331, 628] width 14 height 14
click at [340, 494] on div "Undo" at bounding box center [345, 628] width 54 height 22
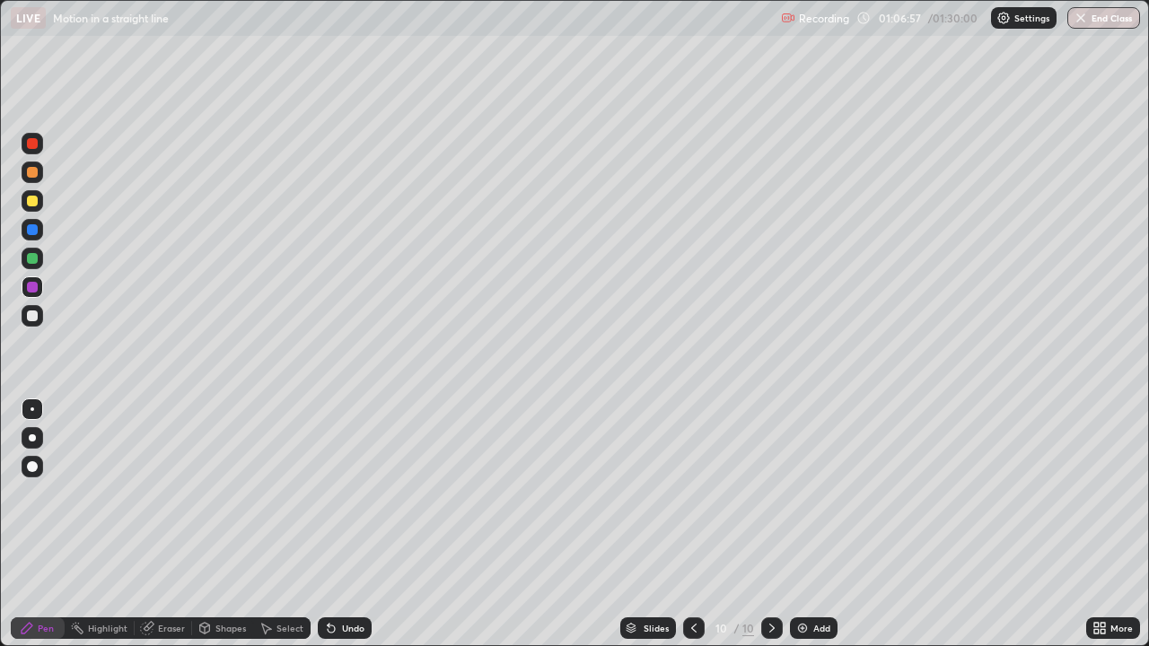
click at [28, 312] on div at bounding box center [32, 316] width 11 height 11
click at [804, 494] on img at bounding box center [802, 628] width 14 height 14
click at [32, 202] on div at bounding box center [32, 201] width 11 height 11
click at [39, 315] on div at bounding box center [33, 316] width 22 height 22
click at [804, 494] on img at bounding box center [802, 628] width 14 height 14
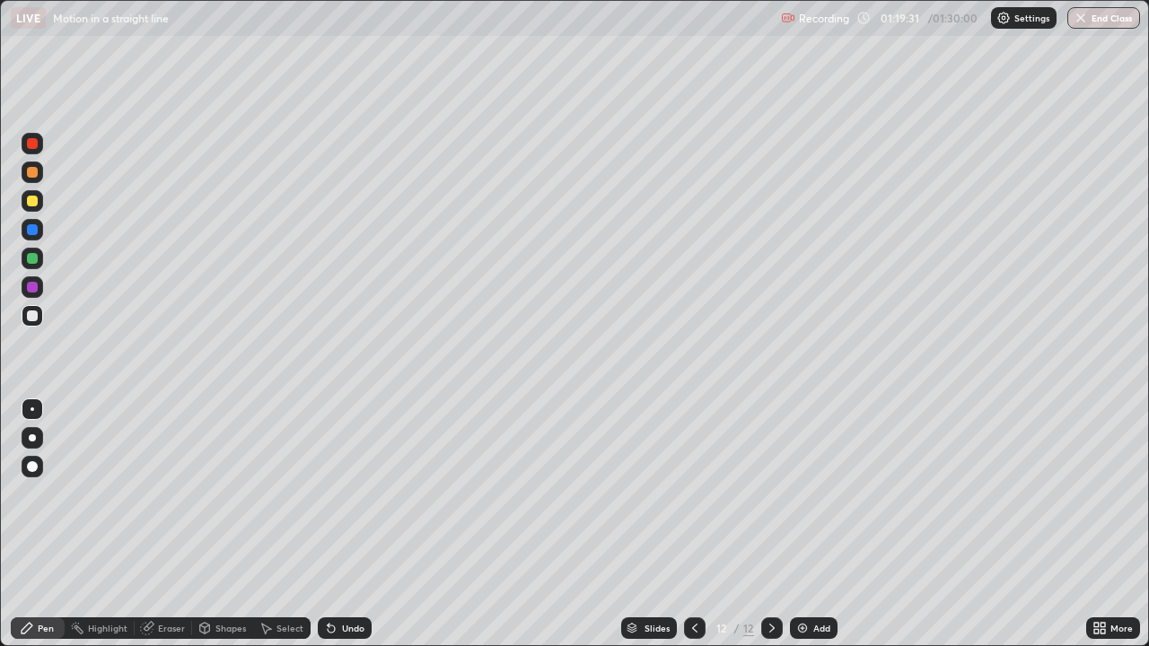
click at [343, 494] on div "Undo" at bounding box center [345, 628] width 54 height 22
click at [350, 494] on div "Undo" at bounding box center [345, 628] width 54 height 22
click at [337, 494] on div "Undo" at bounding box center [345, 628] width 54 height 22
click at [1098, 19] on button "End Class" at bounding box center [1103, 18] width 73 height 22
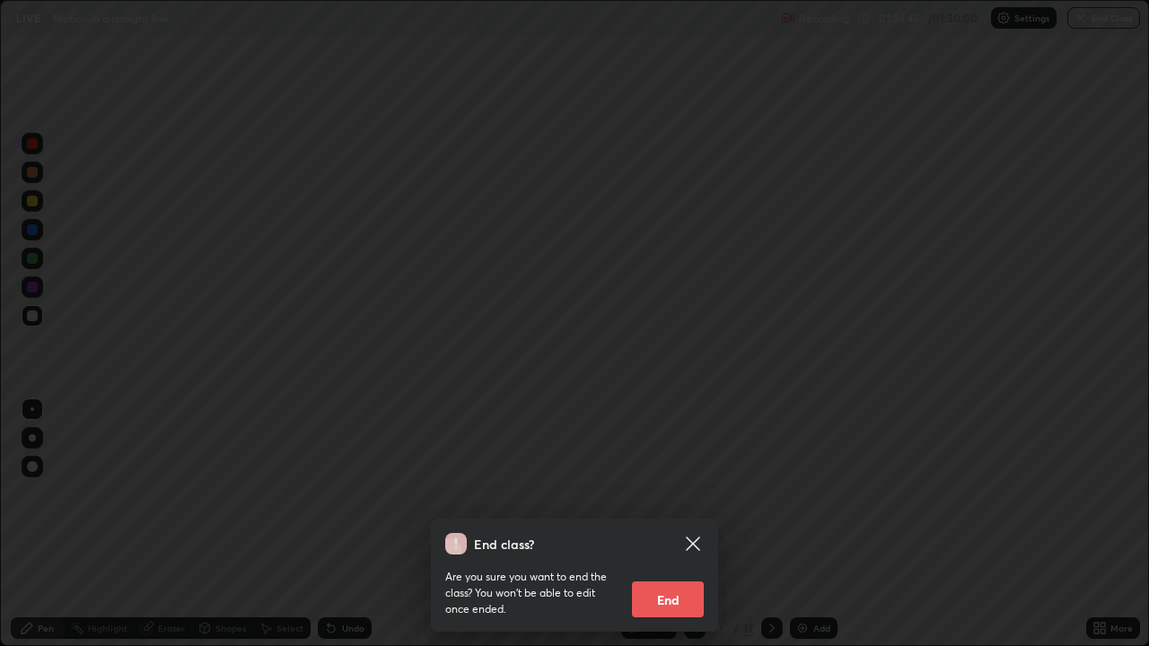
click at [686, 494] on button "End" at bounding box center [668, 600] width 72 height 36
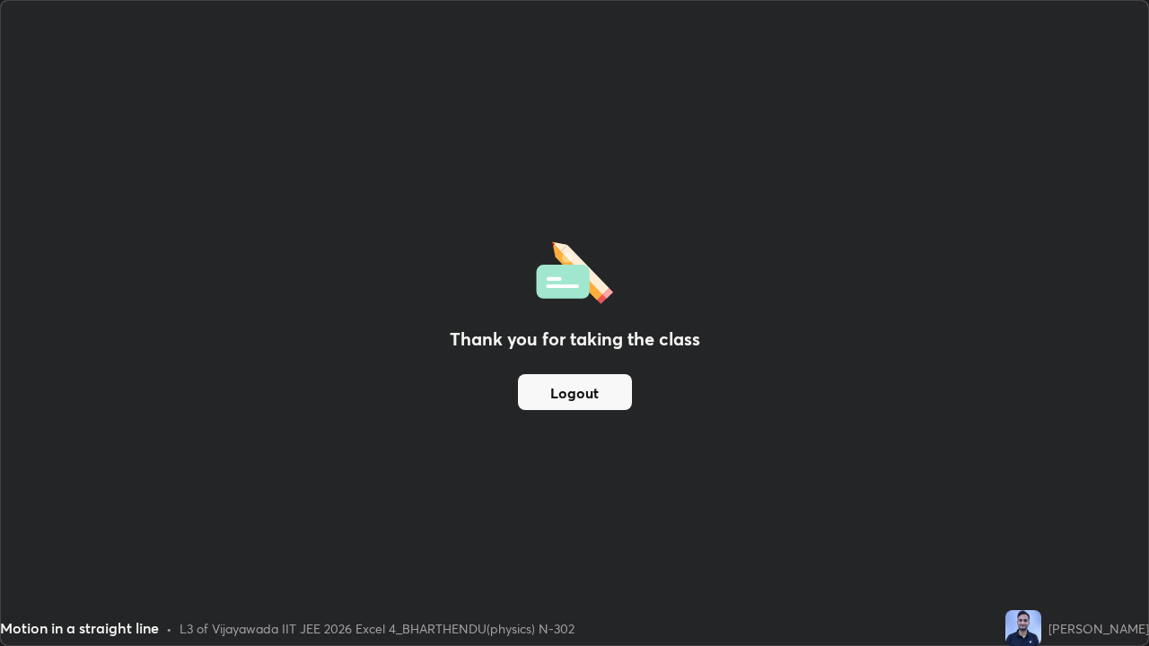
click at [599, 392] on button "Logout" at bounding box center [575, 392] width 114 height 36
